Goal: Task Accomplishment & Management: Manage account settings

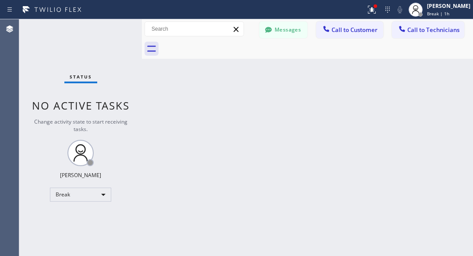
scroll to position [1244, 0]
click at [401, 139] on div "Back to Dashboard Change Sender ID Customers Technicians AC [PERSON_NAME] [DATE…" at bounding box center [307, 137] width 331 height 237
click at [75, 191] on div "Break" at bounding box center [80, 195] width 61 height 14
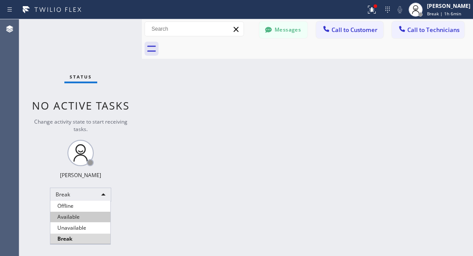
click at [64, 217] on li "Available" at bounding box center [80, 217] width 60 height 11
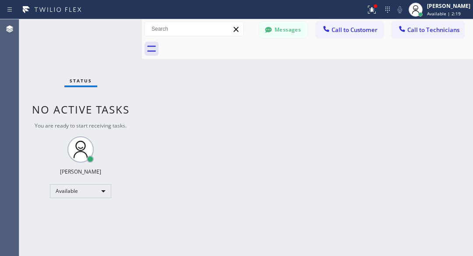
click at [352, 165] on div "Back to Dashboard Change Sender ID Customers Technicians AC [PERSON_NAME] [DATE…" at bounding box center [307, 137] width 331 height 237
click at [375, 156] on div "Back to Dashboard Change Sender ID Customers Technicians AC [PERSON_NAME] [DATE…" at bounding box center [307, 137] width 331 height 237
click at [388, 112] on div "Back to Dashboard Change Sender ID Customers Technicians AC [PERSON_NAME] [DATE…" at bounding box center [307, 137] width 331 height 237
click at [96, 190] on div "Available" at bounding box center [80, 191] width 61 height 14
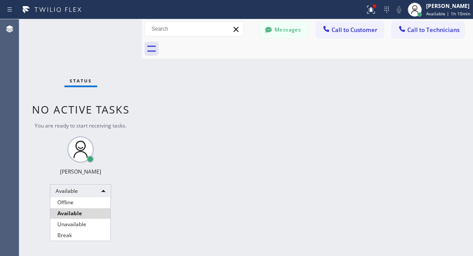
click at [79, 227] on li "Unavailable" at bounding box center [80, 224] width 60 height 11
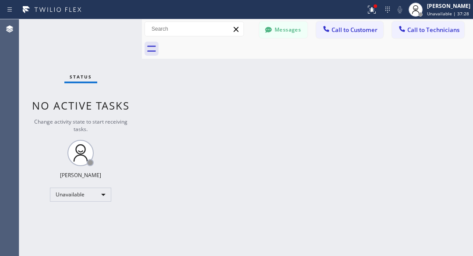
click at [379, 90] on div "Back to Dashboard Change Sender ID Customers Technicians AC [PERSON_NAME] [DATE…" at bounding box center [307, 137] width 331 height 237
click at [101, 192] on div "Unavailable" at bounding box center [80, 195] width 61 height 14
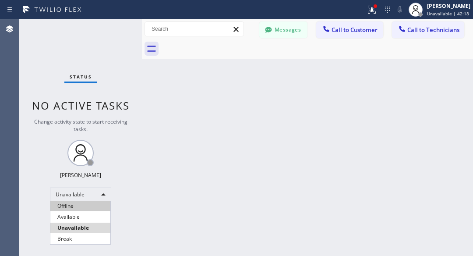
click at [84, 206] on li "Offline" at bounding box center [80, 206] width 60 height 11
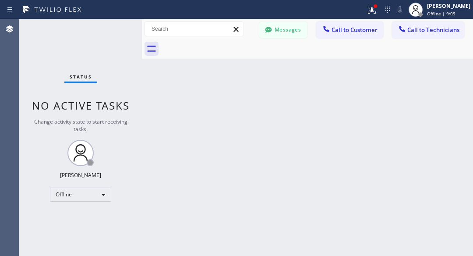
click at [385, 131] on div "Back to Dashboard Change Sender ID Customers Technicians AC [PERSON_NAME] [DATE…" at bounding box center [307, 137] width 331 height 237
